Goal: Transaction & Acquisition: Book appointment/travel/reservation

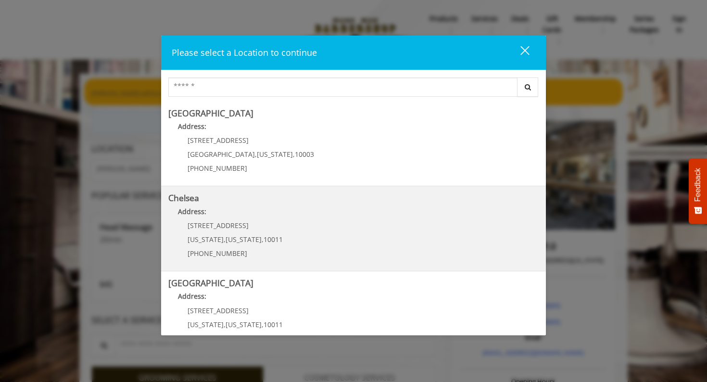
click at [206, 235] on span "[US_STATE]" at bounding box center [206, 239] width 36 height 9
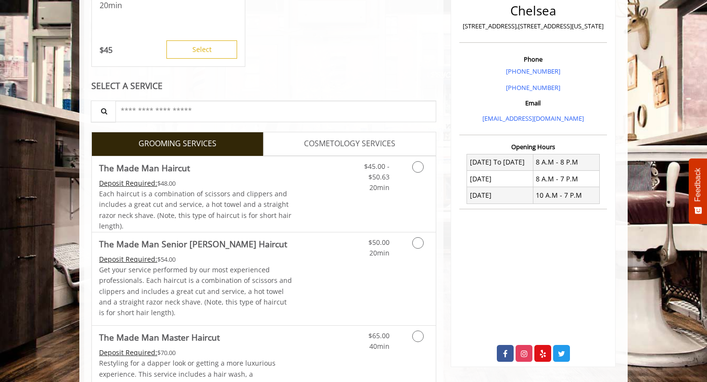
scroll to position [253, 0]
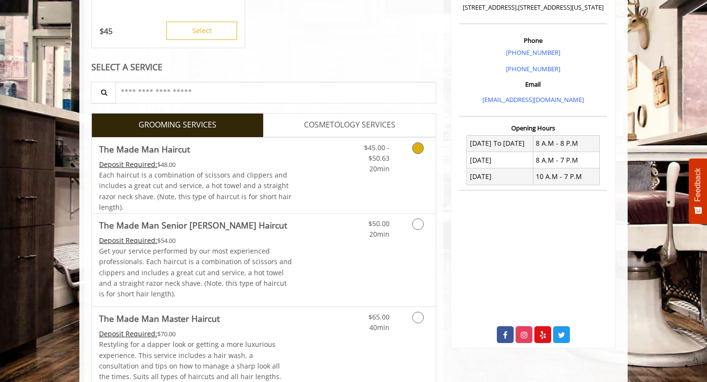
click at [414, 154] on icon "Grooming services" at bounding box center [418, 148] width 12 height 12
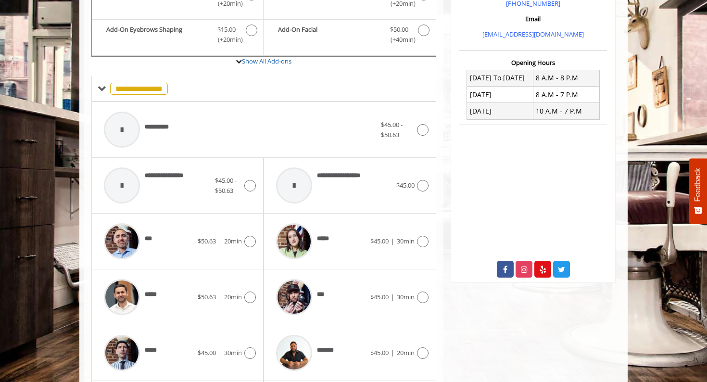
scroll to position [322, 0]
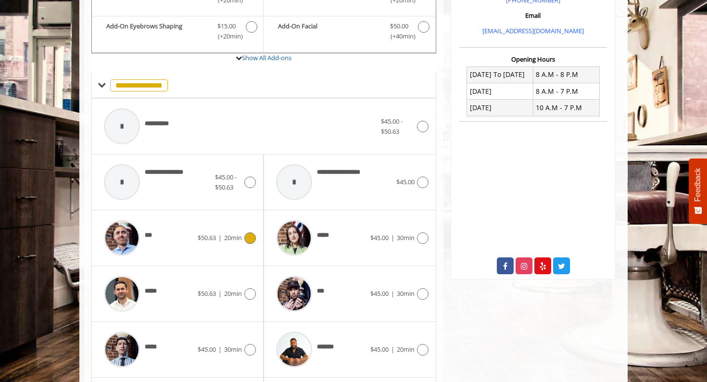
click at [117, 256] on img at bounding box center [122, 238] width 36 height 36
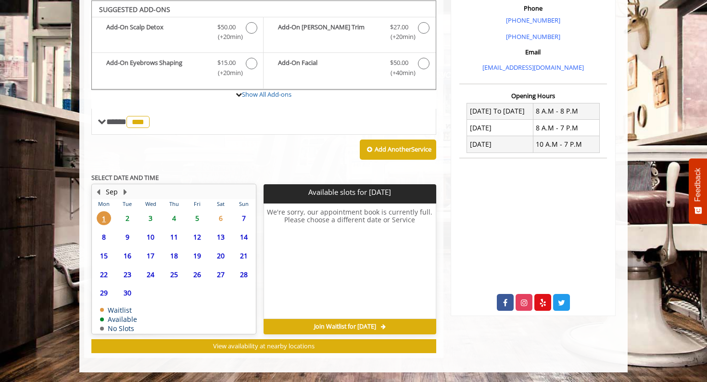
scroll to position [361, 0]
click at [125, 211] on span "2" at bounding box center [127, 218] width 14 height 14
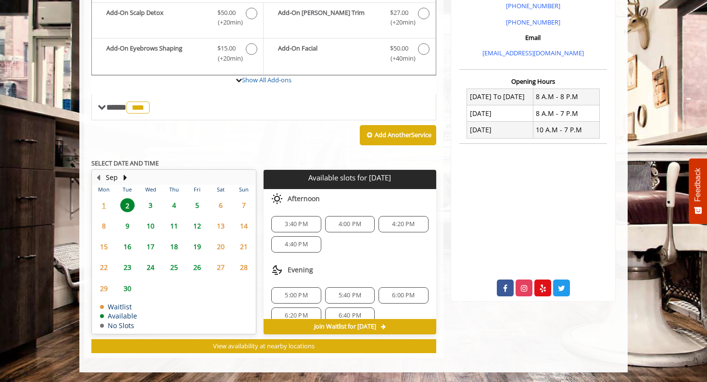
scroll to position [7, 0]
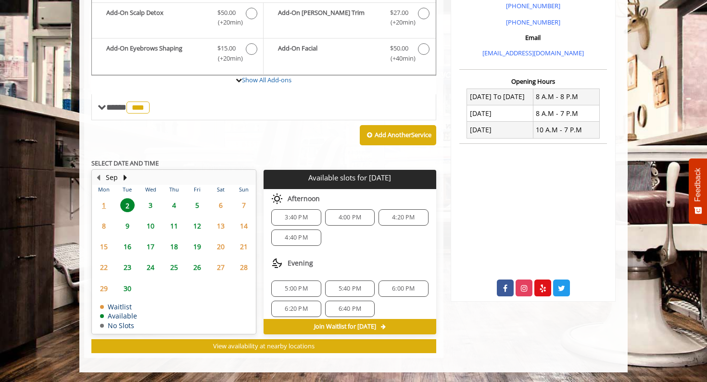
click at [155, 212] on span "3" at bounding box center [150, 205] width 14 height 14
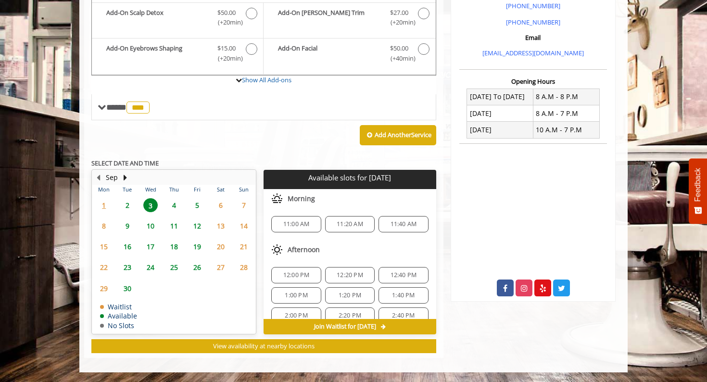
scroll to position [375, 0]
click at [131, 200] on span "2" at bounding box center [127, 205] width 14 height 14
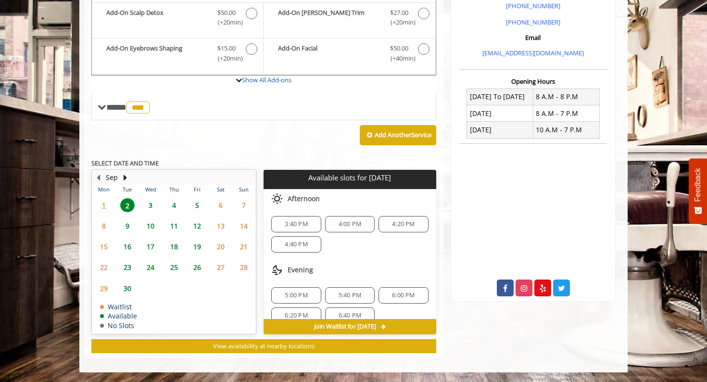
scroll to position [3, 0]
click at [150, 203] on span "3" at bounding box center [150, 205] width 14 height 14
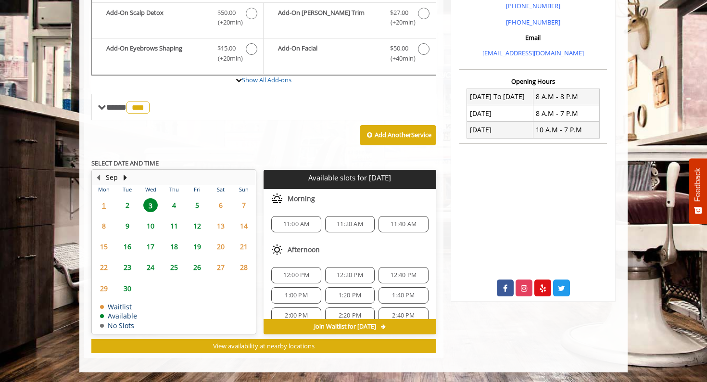
scroll to position [375, 0]
